Goal: Task Accomplishment & Management: Use online tool/utility

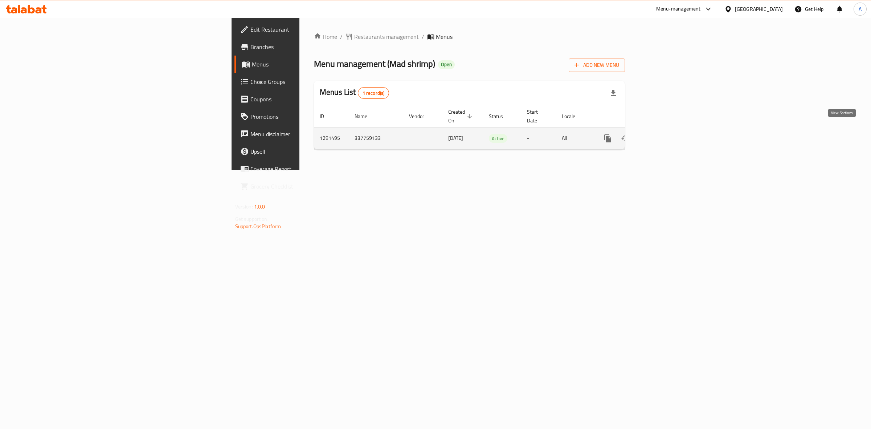
click at [665, 134] on icon "enhanced table" at bounding box center [660, 138] width 9 height 9
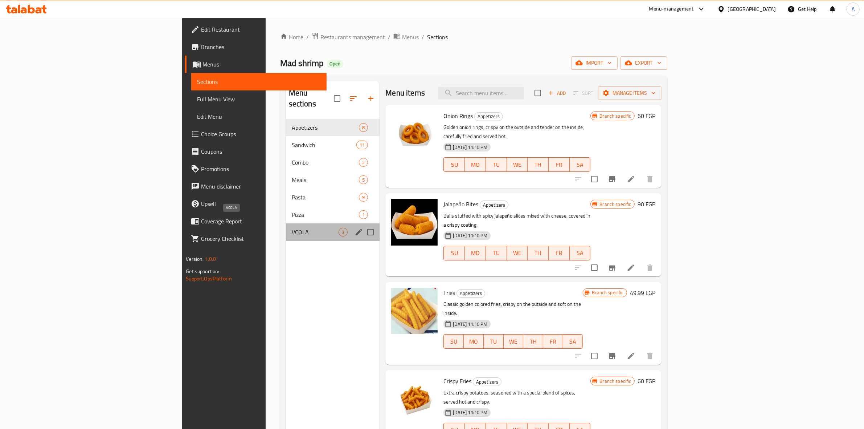
click at [292, 228] on span "VCOLA" at bounding box center [315, 232] width 47 height 9
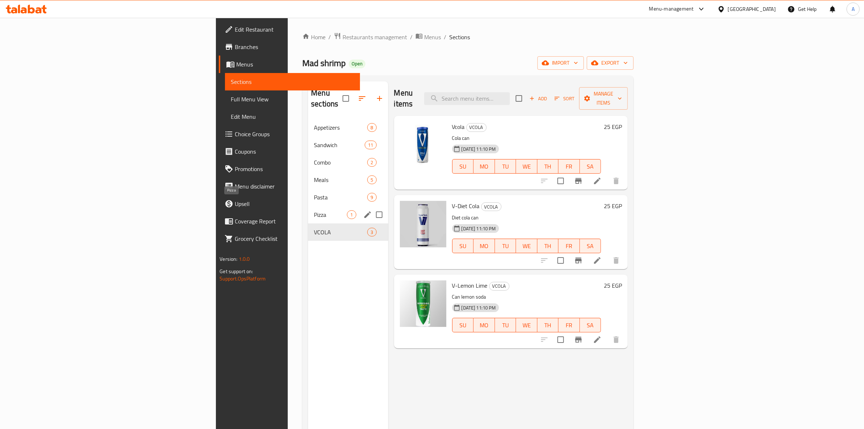
click at [314, 210] on span "Pizza" at bounding box center [330, 214] width 33 height 9
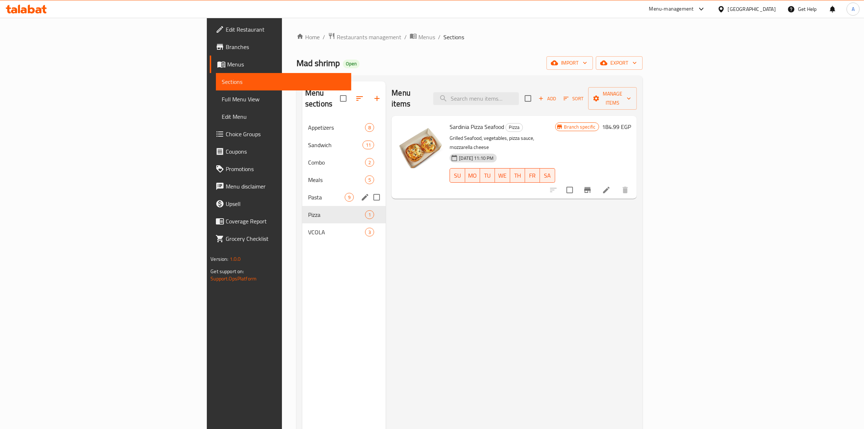
click at [302, 188] on div "Pasta 9" at bounding box center [343, 196] width 83 height 17
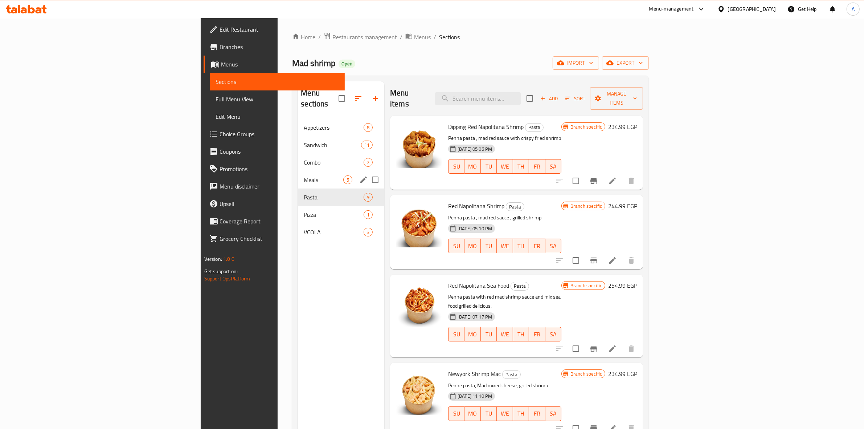
click at [298, 171] on div "Meals 5" at bounding box center [341, 179] width 86 height 17
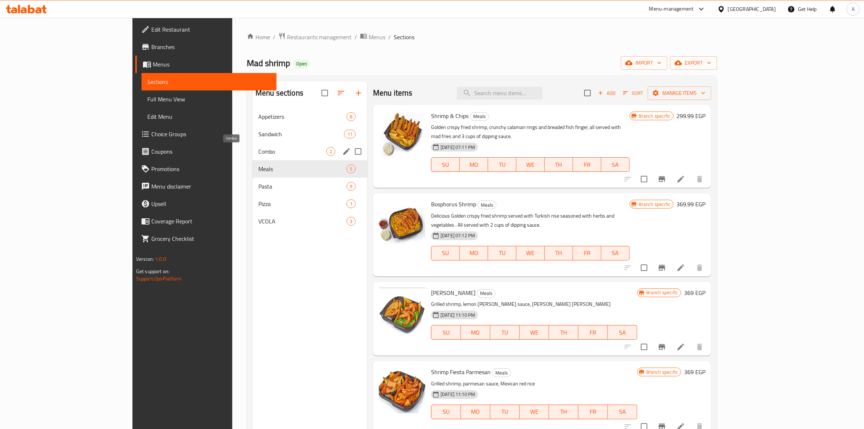
click at [258, 150] on span "Combo" at bounding box center [292, 151] width 68 height 9
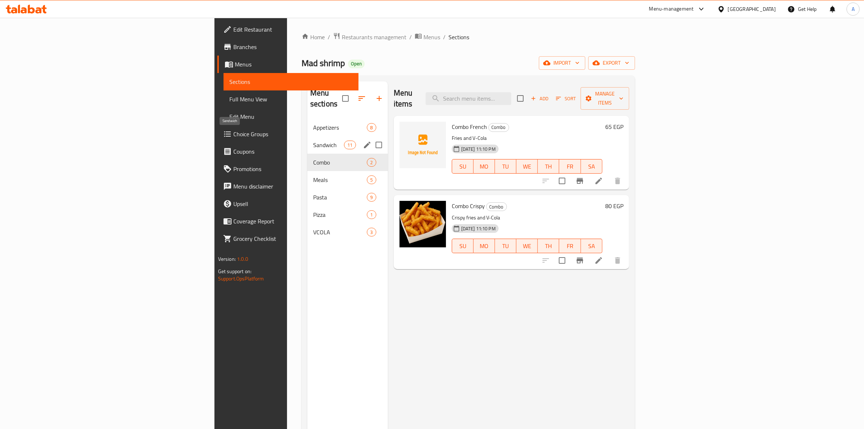
drag, startPoint x: 205, startPoint y: 133, endPoint x: 205, endPoint y: 122, distance: 10.9
click at [313, 140] on span "Sandwich" at bounding box center [328, 144] width 31 height 9
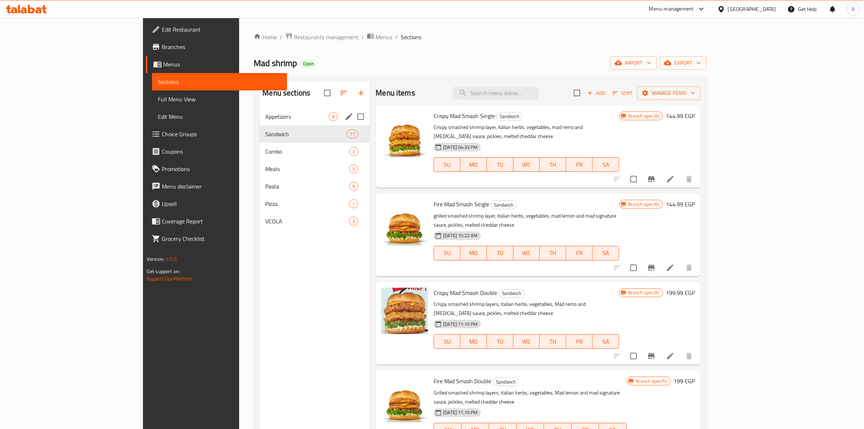
click at [265, 115] on span "Appetizers" at bounding box center [297, 116] width 64 height 9
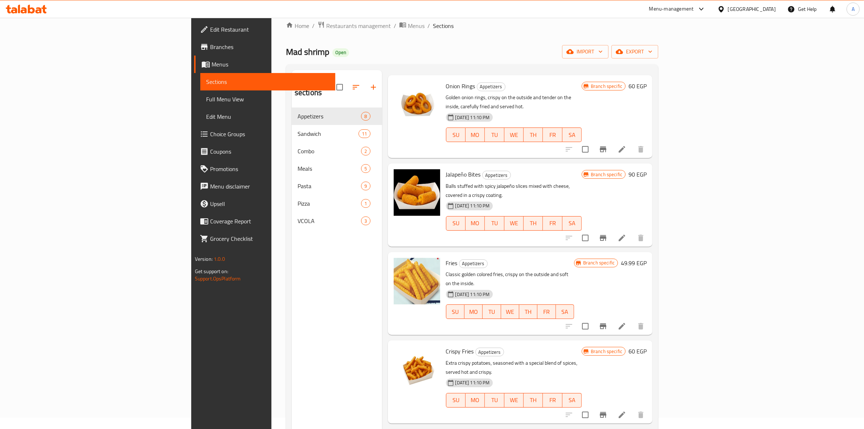
scroll to position [45, 0]
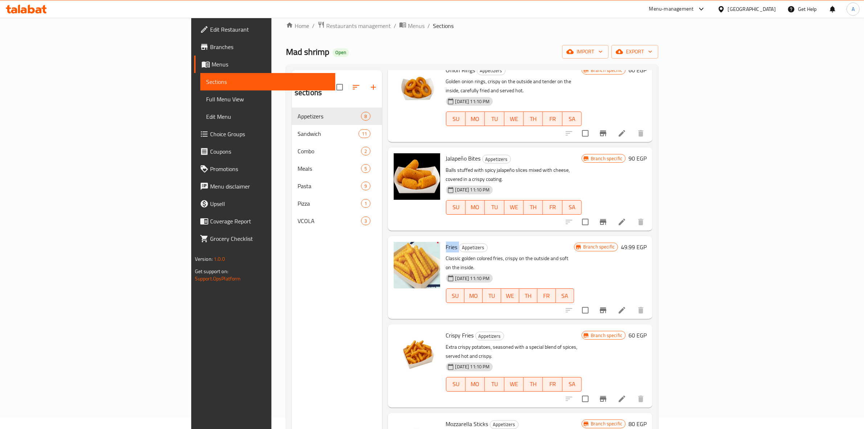
drag, startPoint x: 411, startPoint y: 221, endPoint x: 398, endPoint y: 221, distance: 13.1
click at [443, 239] on div "Fries Appetizers Classic golden colored fries, crispy on the outside and soft o…" at bounding box center [510, 277] width 134 height 77
copy h6 "Fries"
drag, startPoint x: 427, startPoint y: 298, endPoint x: 398, endPoint y: 300, distance: 28.4
click at [446, 330] on h6 "Crispy Fries Appetizers" at bounding box center [514, 335] width 136 height 10
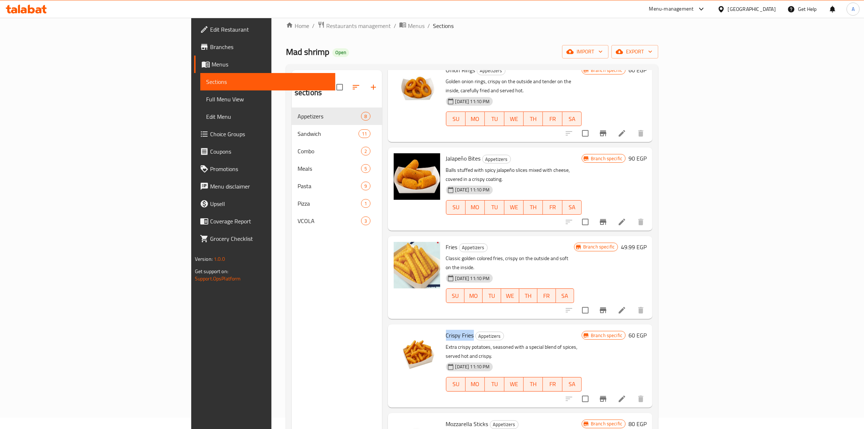
copy span "Crispy Fries"
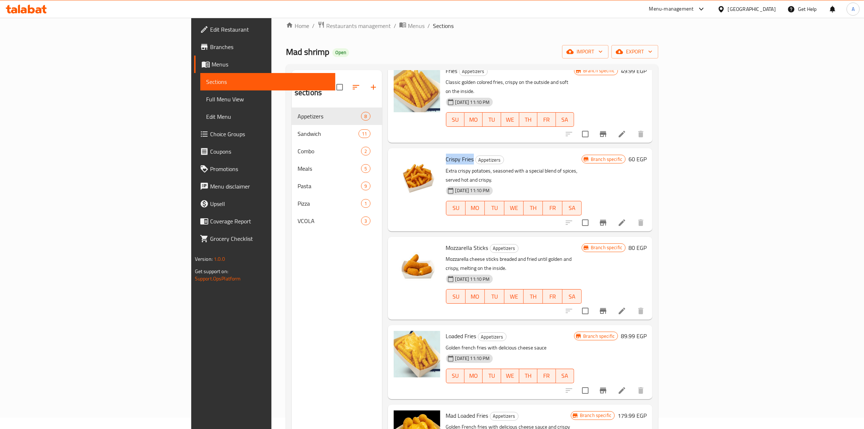
scroll to position [223, 0]
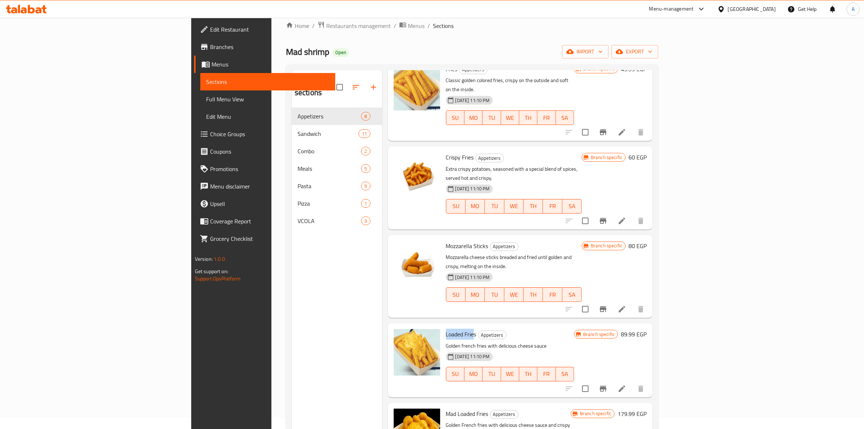
drag, startPoint x: 427, startPoint y: 278, endPoint x: 396, endPoint y: 280, distance: 30.5
click at [443, 326] on div "Loaded Fries Appetizers Golden french fries with delicious cheese sauce [DATE] …" at bounding box center [510, 360] width 134 height 68
click at [446, 329] on h6 "Loaded Fries Appetizers" at bounding box center [510, 334] width 128 height 10
drag, startPoint x: 428, startPoint y: 278, endPoint x: 395, endPoint y: 283, distance: 34.2
click at [395, 326] on div "Loaded Fries Appetizers Golden french fries with delicious cheese sauce [DATE] …" at bounding box center [520, 360] width 259 height 68
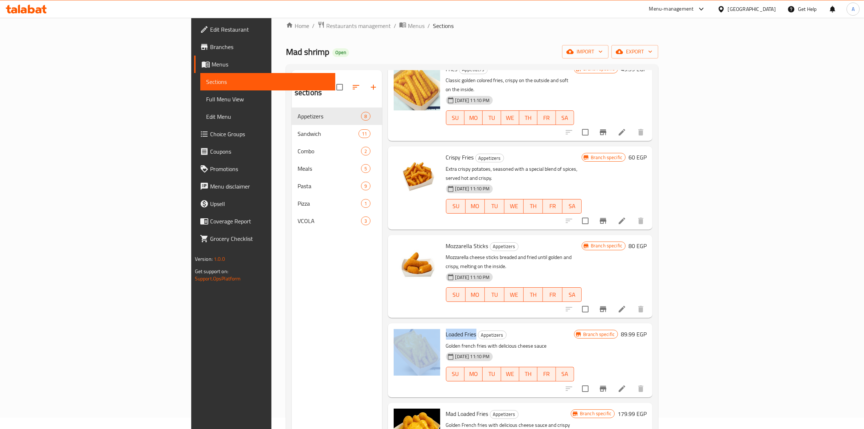
copy div "Loaded Fries"
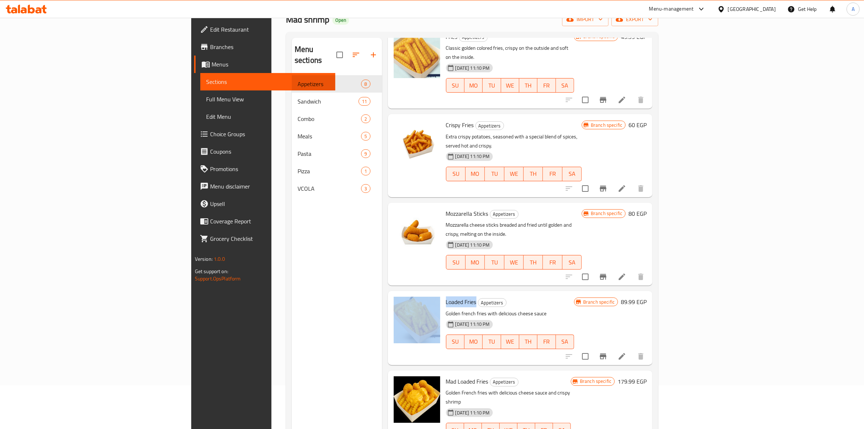
scroll to position [102, 0]
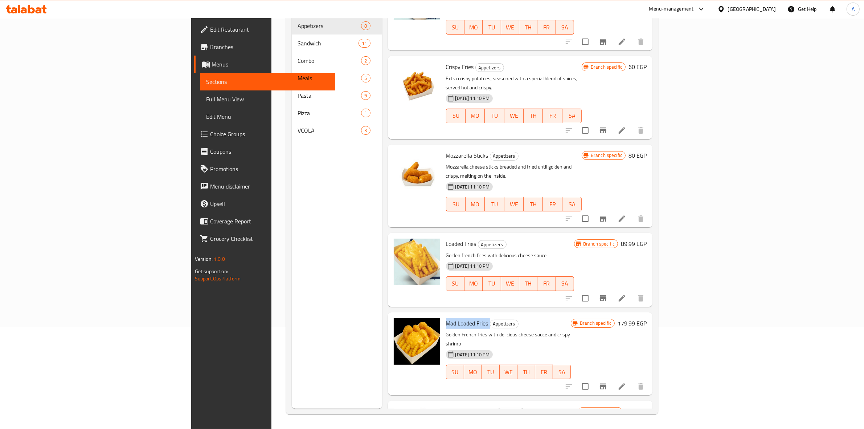
drag, startPoint x: 443, startPoint y: 267, endPoint x: 400, endPoint y: 268, distance: 42.8
click at [446, 318] on h6 "Mad Loaded Fries Appetizers" at bounding box center [508, 323] width 125 height 10
copy h6 "Mad Loaded Fries"
